Goal: Information Seeking & Learning: Learn about a topic

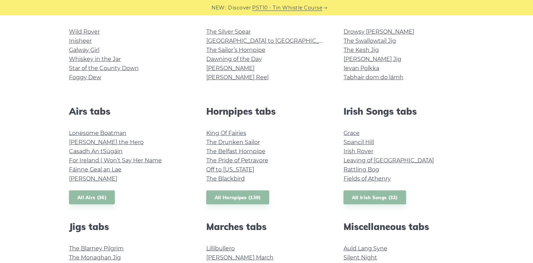
scroll to position [224, 0]
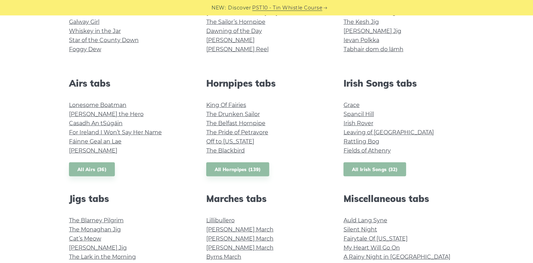
click at [369, 177] on link "All Irish Songs (32)" at bounding box center [375, 169] width 63 height 14
drag, startPoint x: 469, startPoint y: 144, endPoint x: 238, endPoint y: 200, distance: 237.8
drag, startPoint x: 238, startPoint y: 200, endPoint x: 220, endPoint y: 205, distance: 18.7
click at [220, 177] on link "All Hornpipes (139)" at bounding box center [237, 169] width 63 height 14
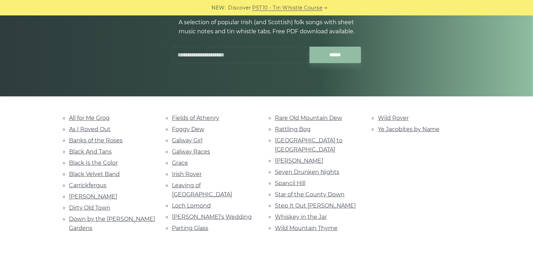
scroll to position [168, 0]
